Goal: Information Seeking & Learning: Learn about a topic

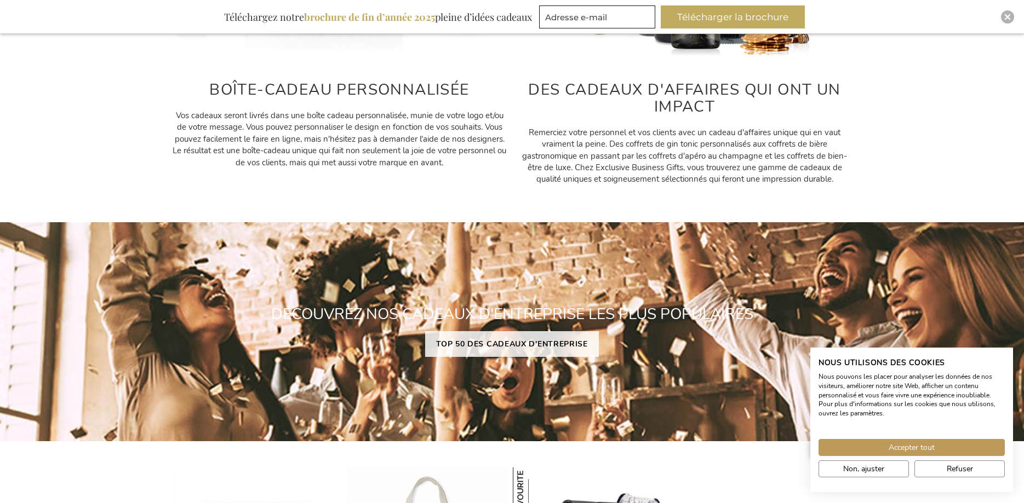
scroll to position [894, 0]
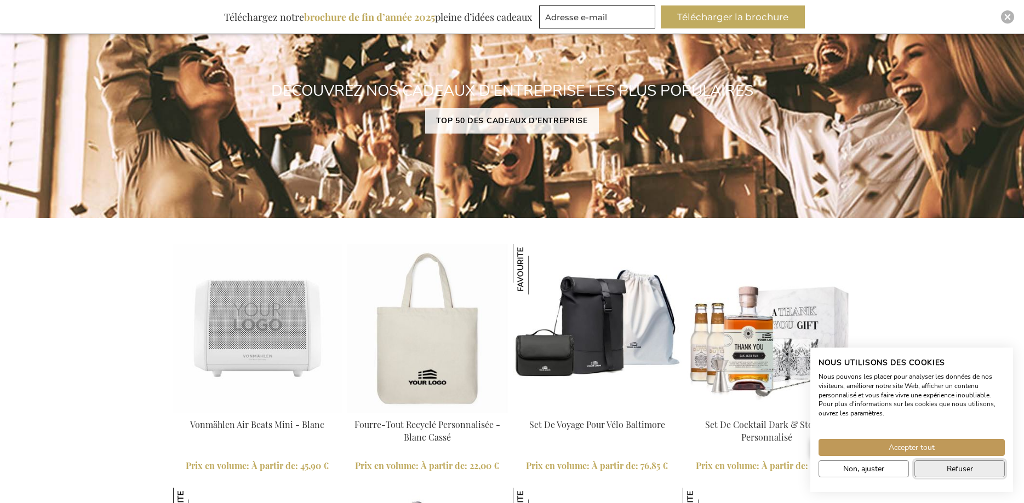
click at [944, 469] on button "Refuser" at bounding box center [959, 469] width 90 height 17
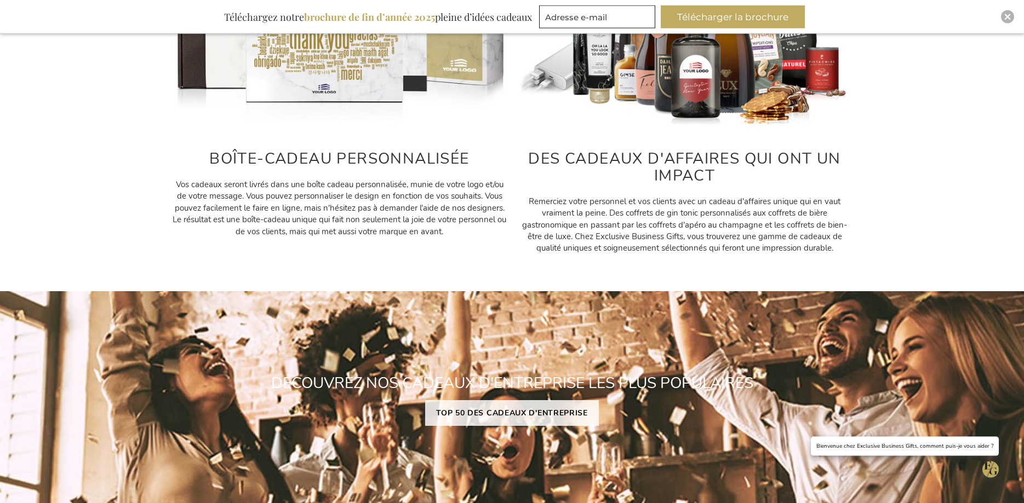
scroll to position [726, 0]
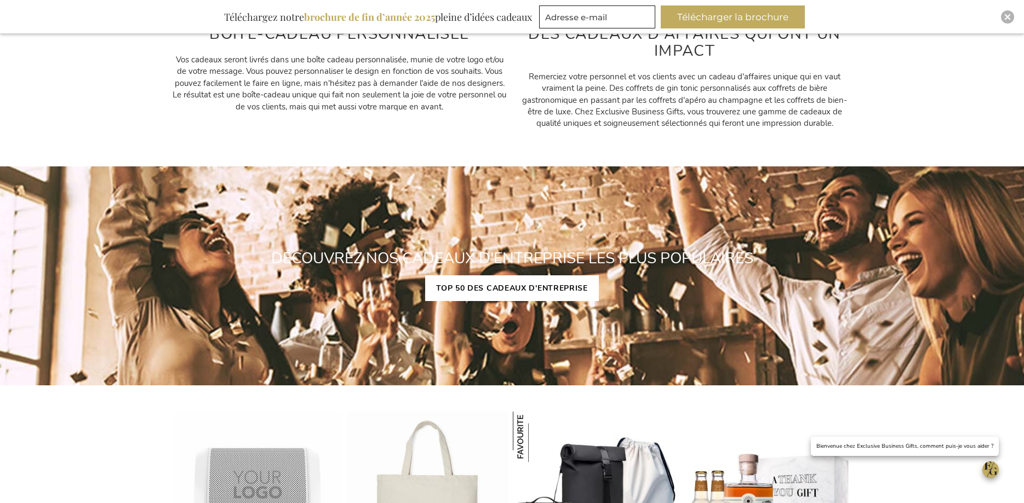
click at [524, 286] on link "TOP 50 DES CADEAUX D'ENTREPRISE" at bounding box center [512, 289] width 174 height 26
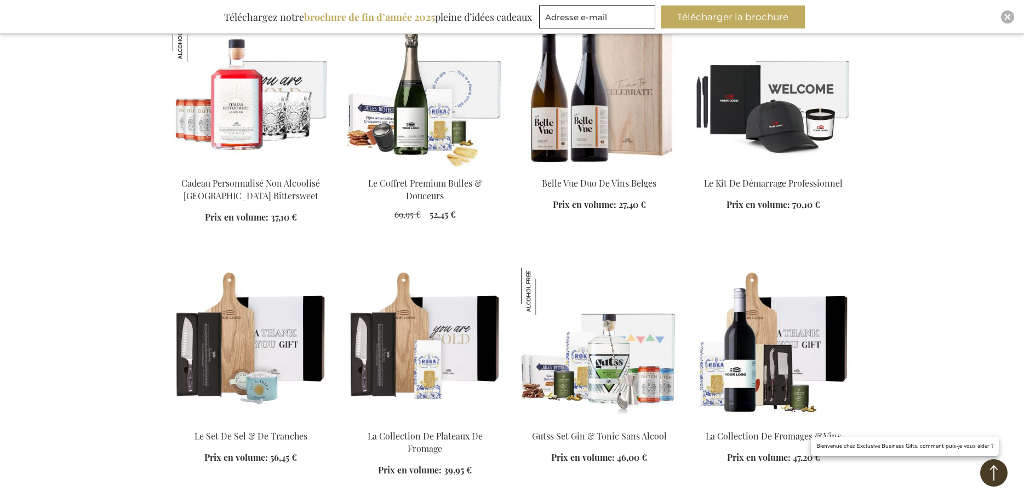
scroll to position [950, 0]
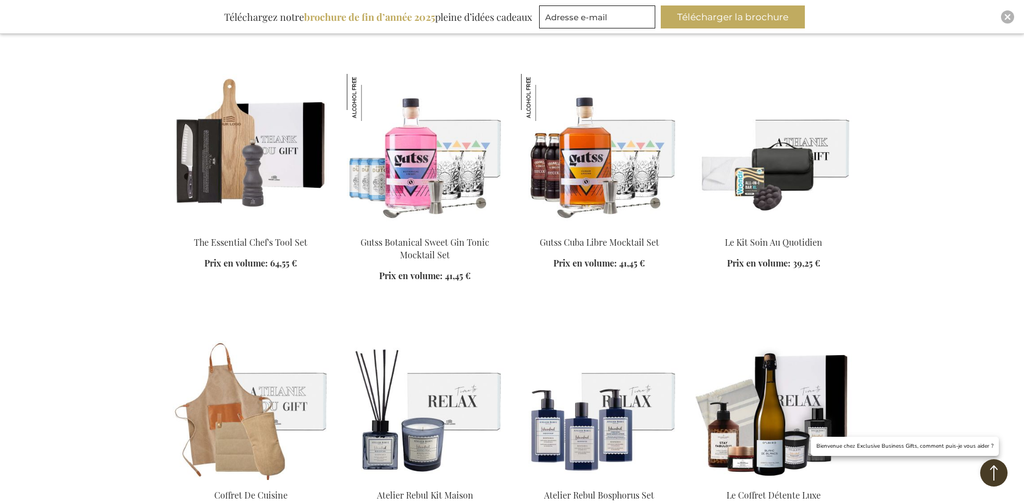
scroll to position [1341, 0]
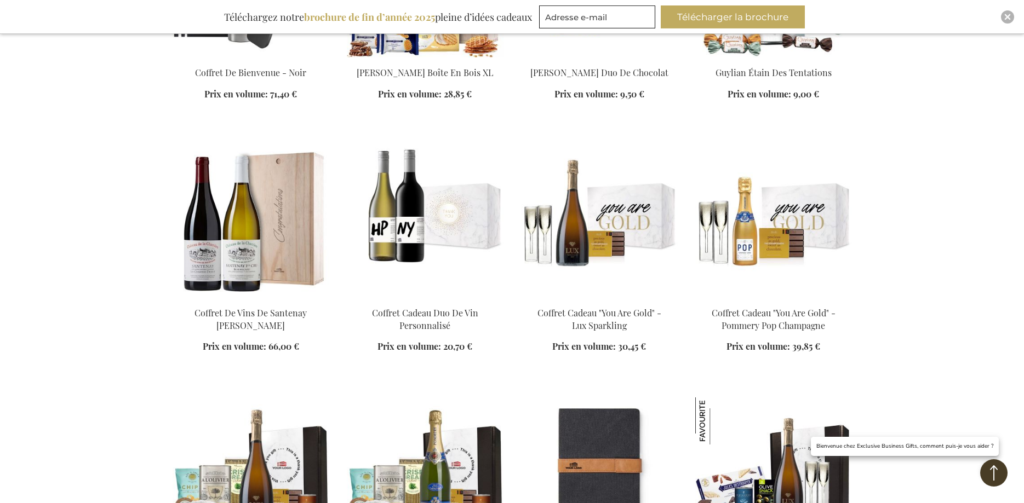
scroll to position [2626, 0]
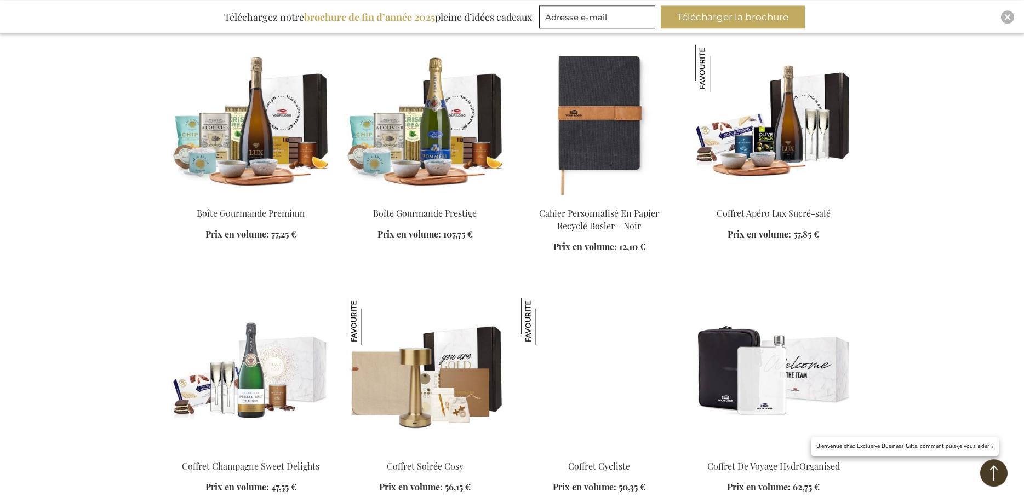
scroll to position [2961, 0]
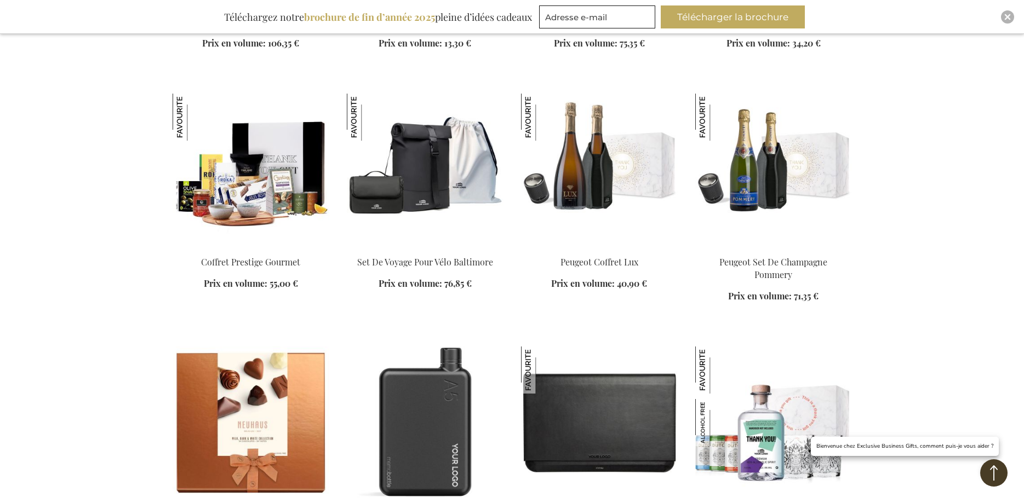
scroll to position [4078, 0]
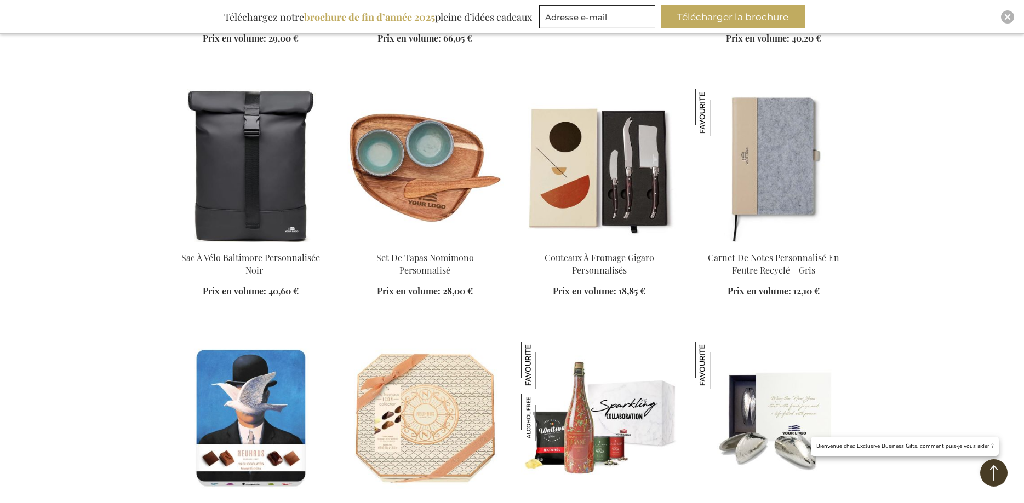
scroll to position [4693, 0]
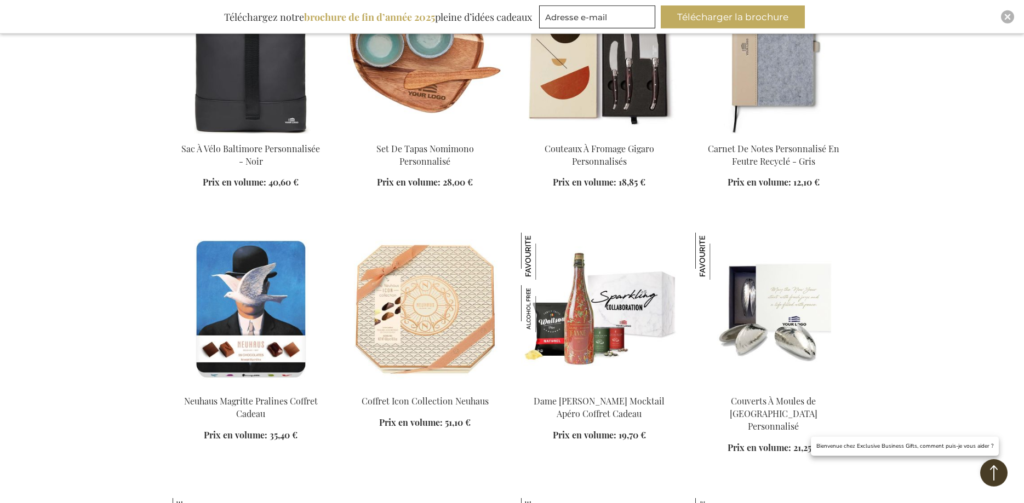
scroll to position [4805, 0]
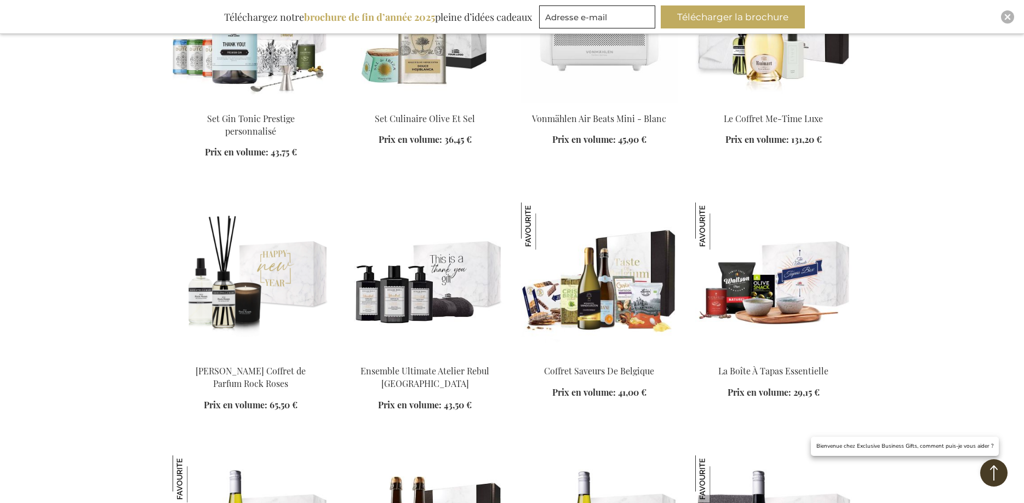
scroll to position [6146, 0]
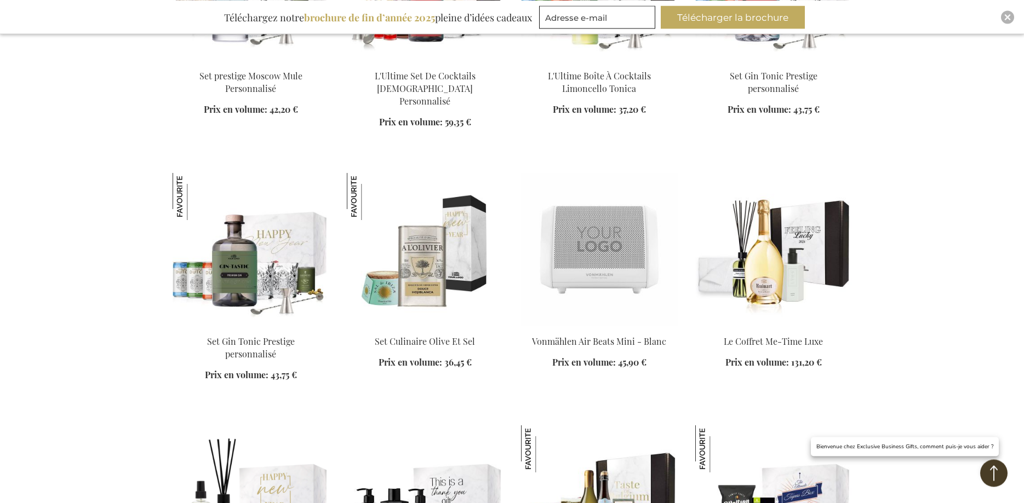
scroll to position [6425, 0]
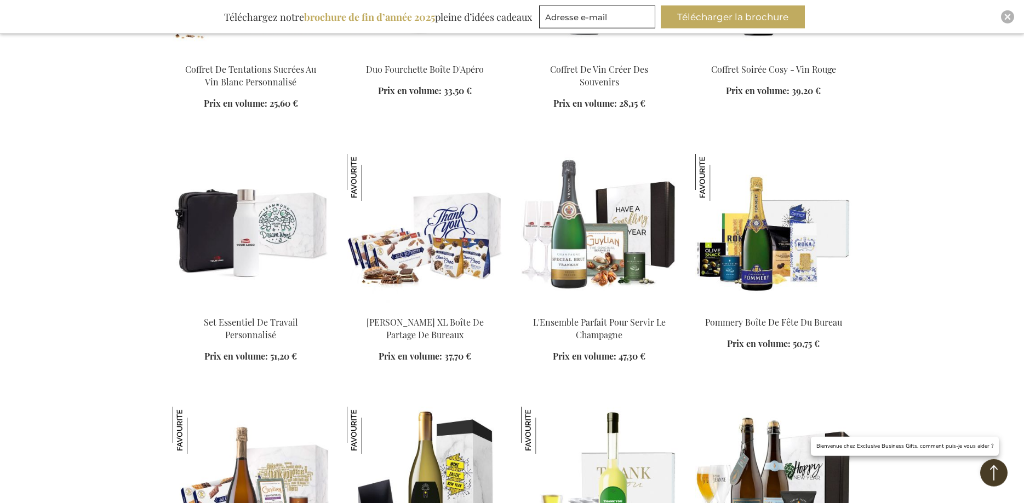
scroll to position [7095, 0]
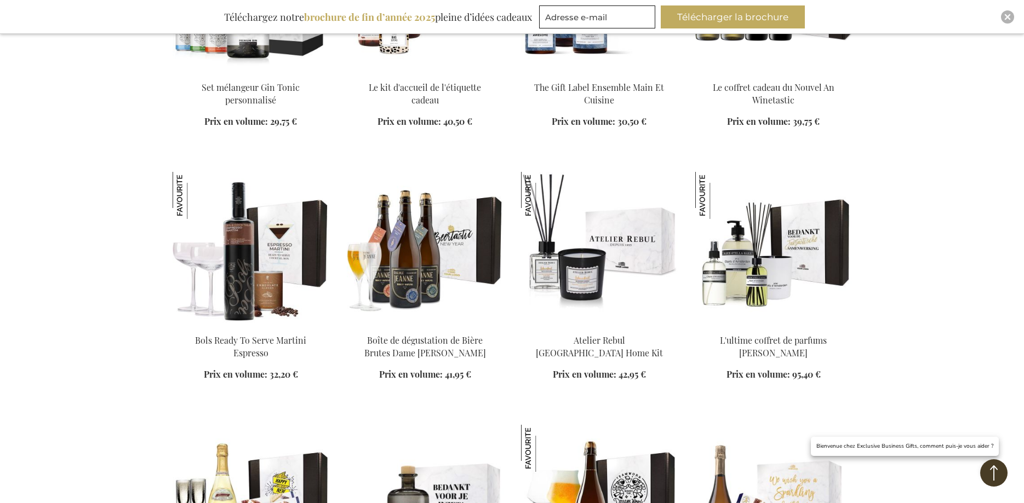
scroll to position [8716, 0]
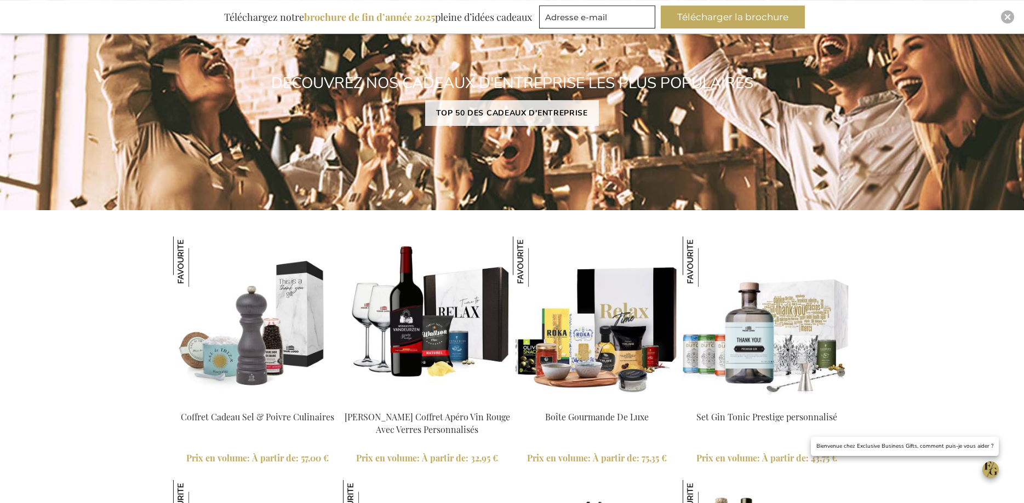
scroll to position [894, 0]
